Goal: Task Accomplishment & Management: Manage account settings

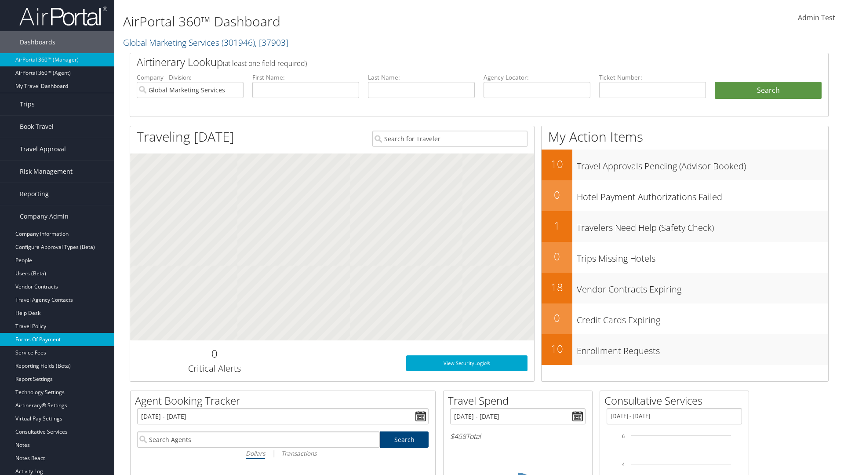
click at [57, 339] on link "Forms Of Payment" at bounding box center [57, 339] width 114 height 13
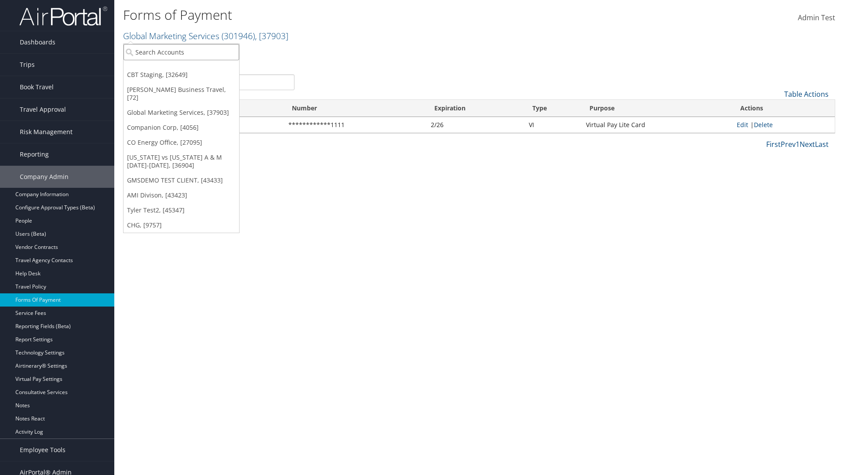
click at [181, 52] on input "search" at bounding box center [182, 52] width 116 height 16
type input "Global Marketing Services"
click at [190, 68] on div "Global Marketing Services (301946), [37903]" at bounding box center [190, 68] width 142 height 8
